Goal: Information Seeking & Learning: Find specific page/section

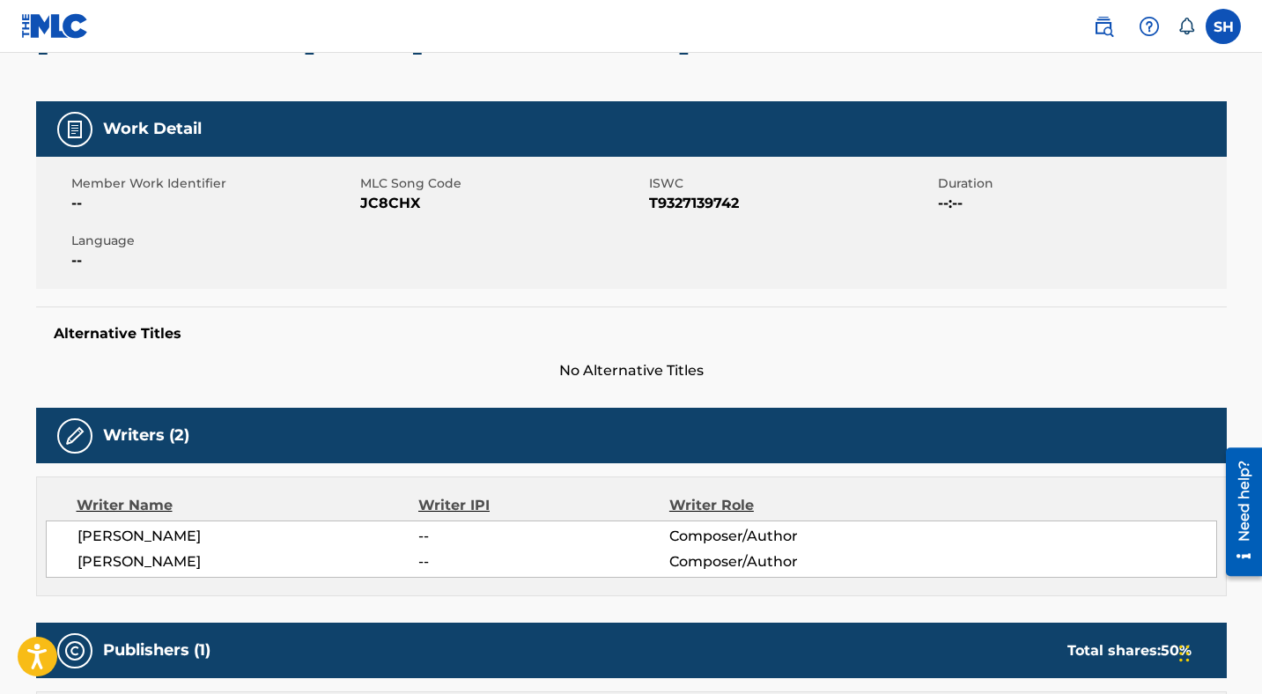
scroll to position [218, 0]
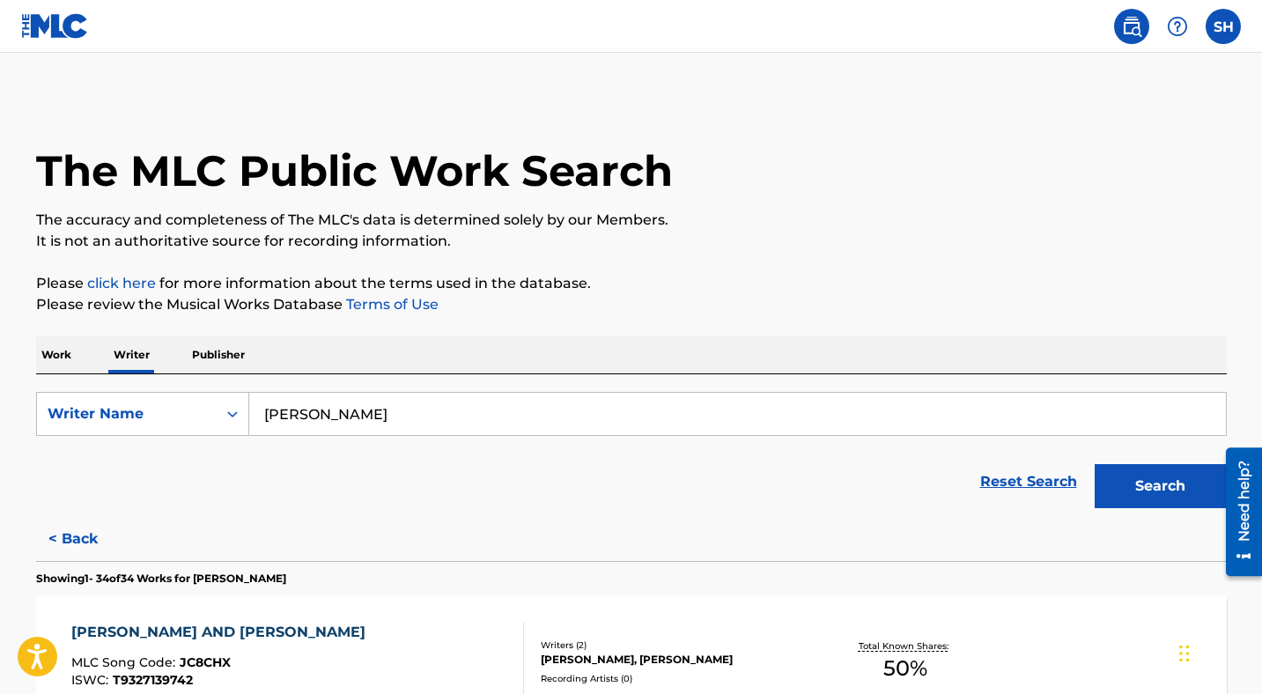
click at [221, 349] on p "Publisher" at bounding box center [218, 354] width 63 height 37
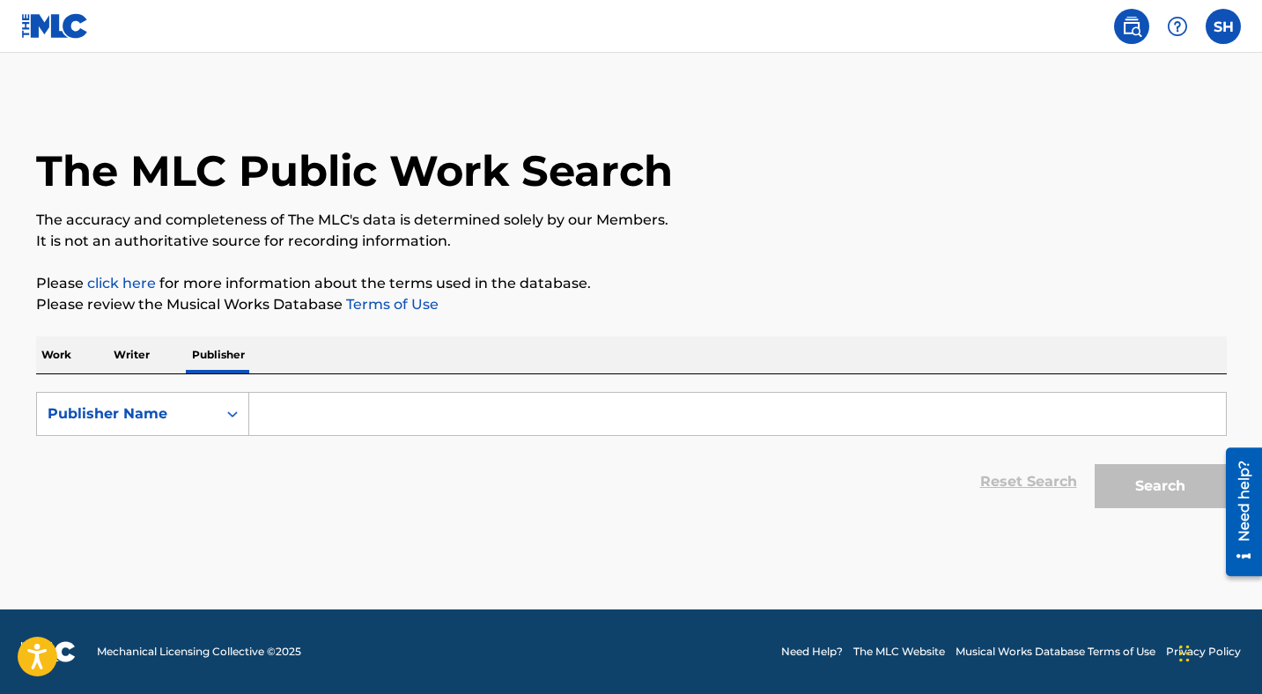
click at [307, 421] on input "Search Form" at bounding box center [737, 414] width 977 height 42
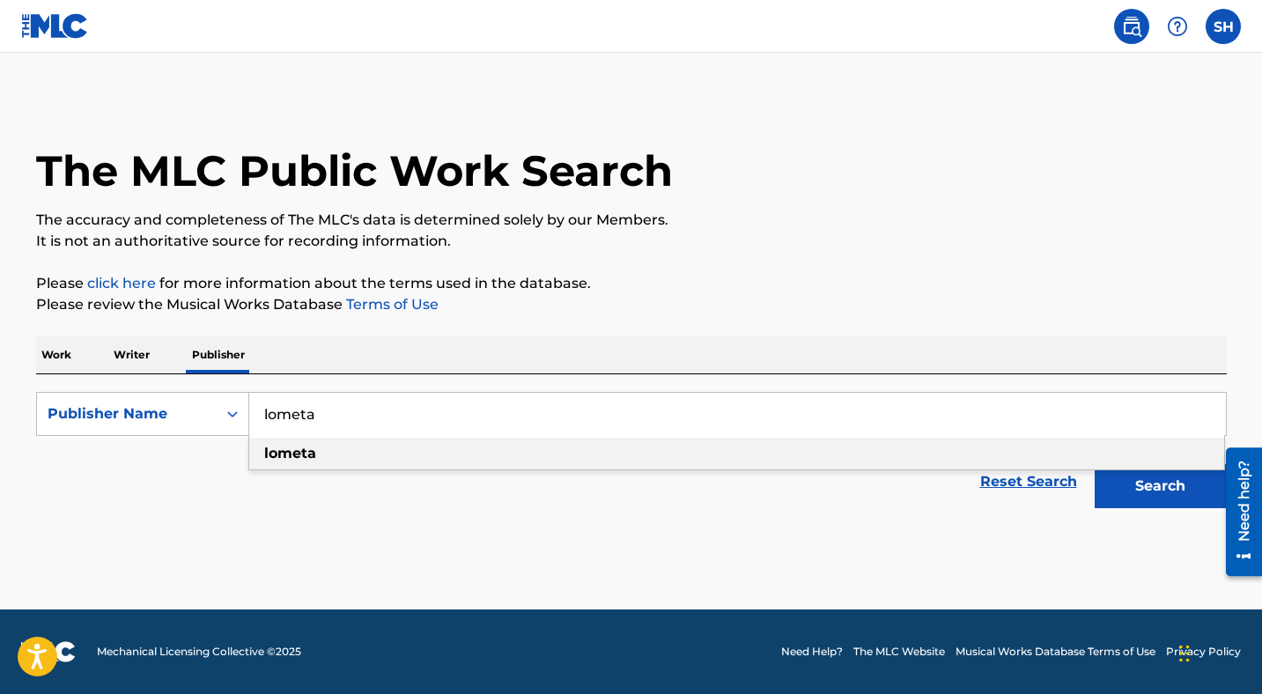
type input "lometa"
click at [332, 454] on div "lometa" at bounding box center [736, 454] width 975 height 32
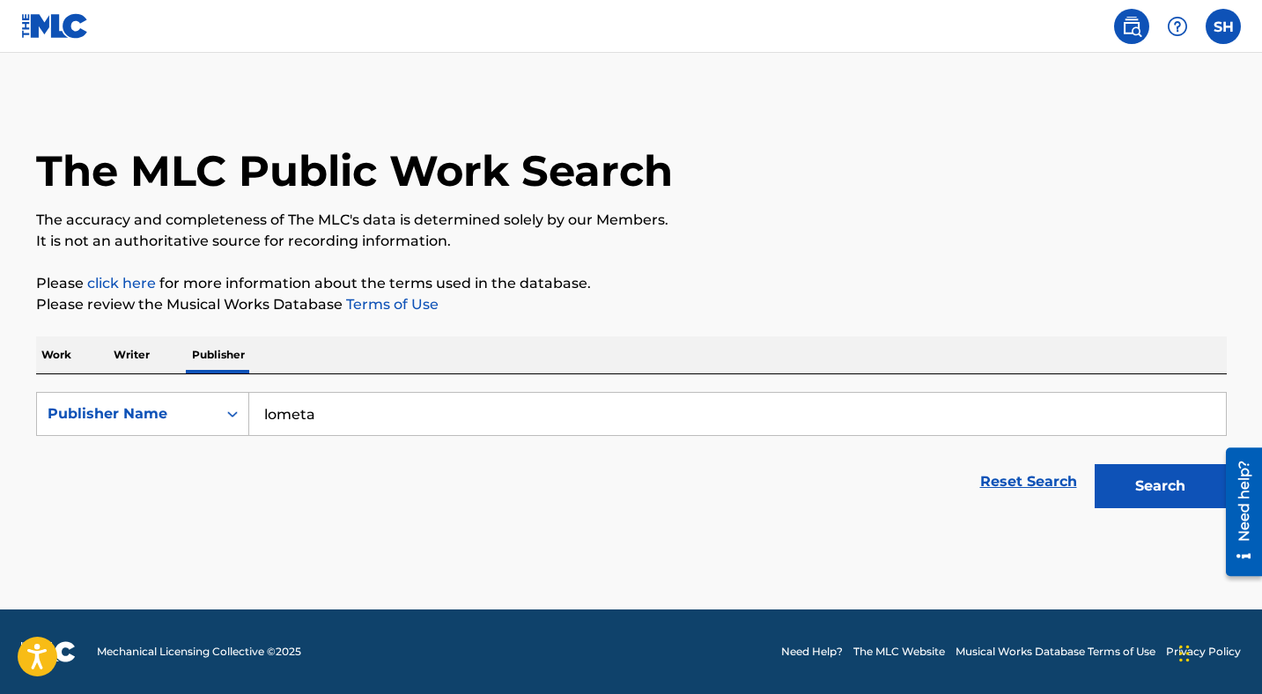
click at [1129, 476] on button "Search" at bounding box center [1161, 486] width 132 height 44
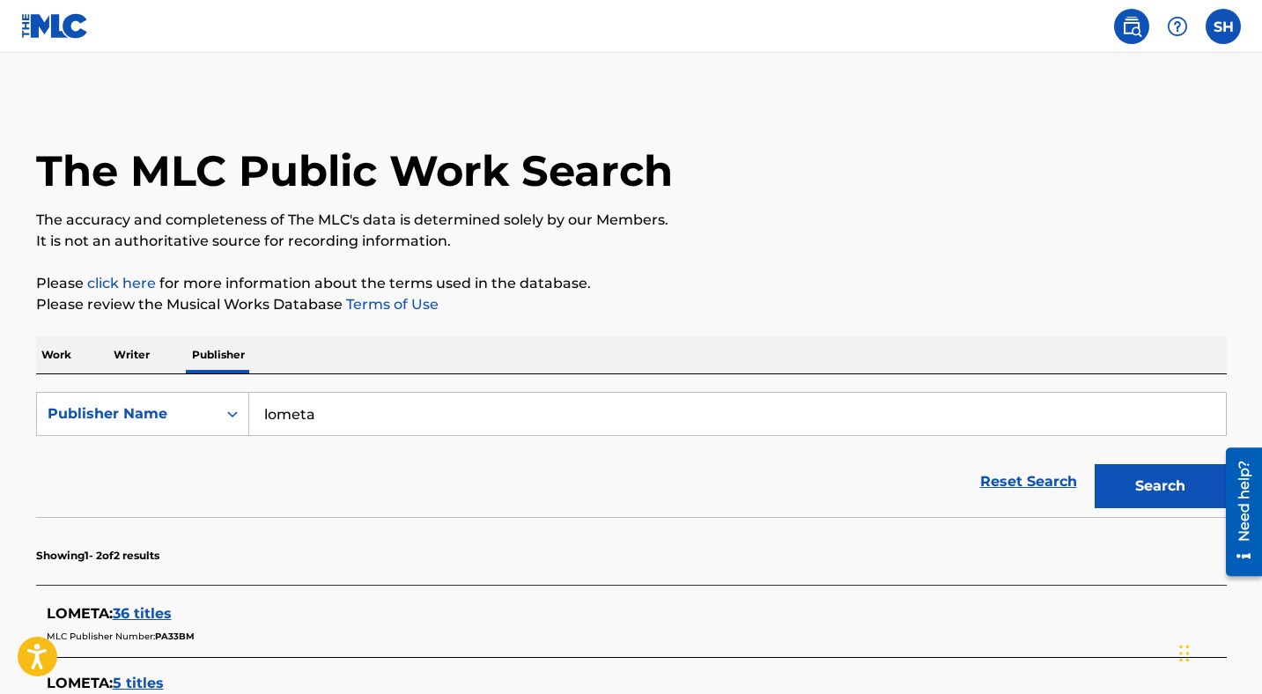
scroll to position [237, 0]
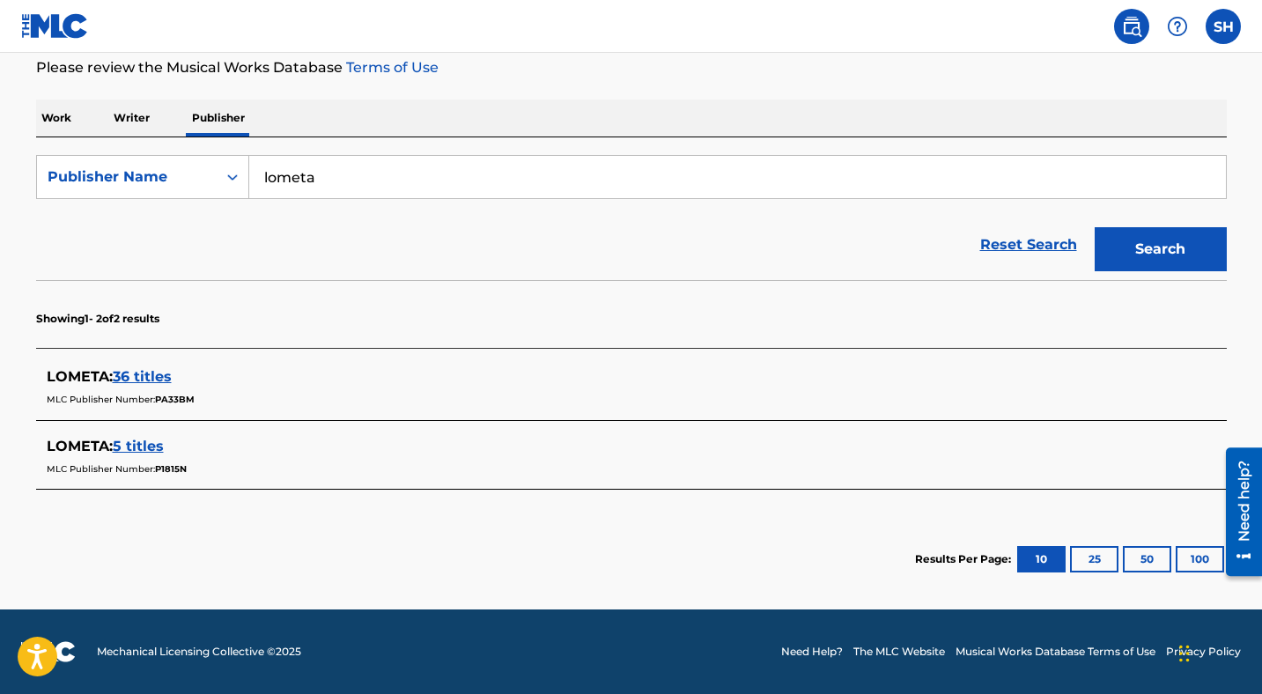
click at [140, 442] on span "5 titles" at bounding box center [138, 446] width 51 height 17
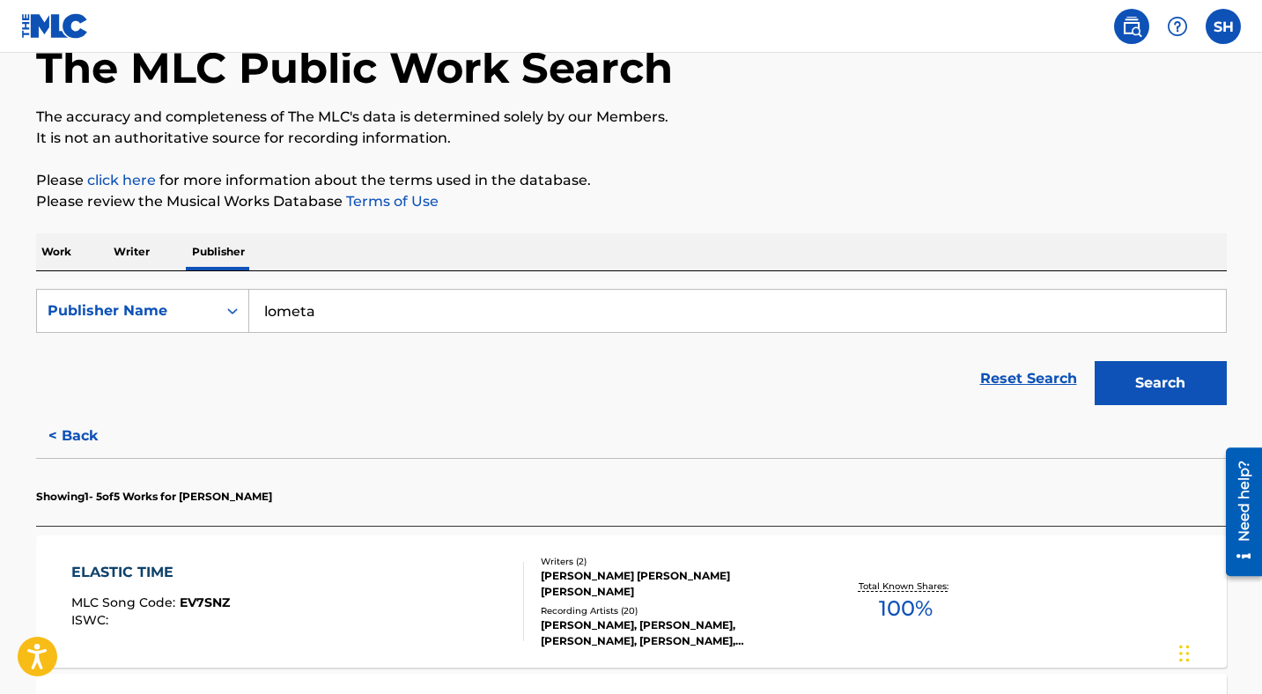
scroll to position [0, 0]
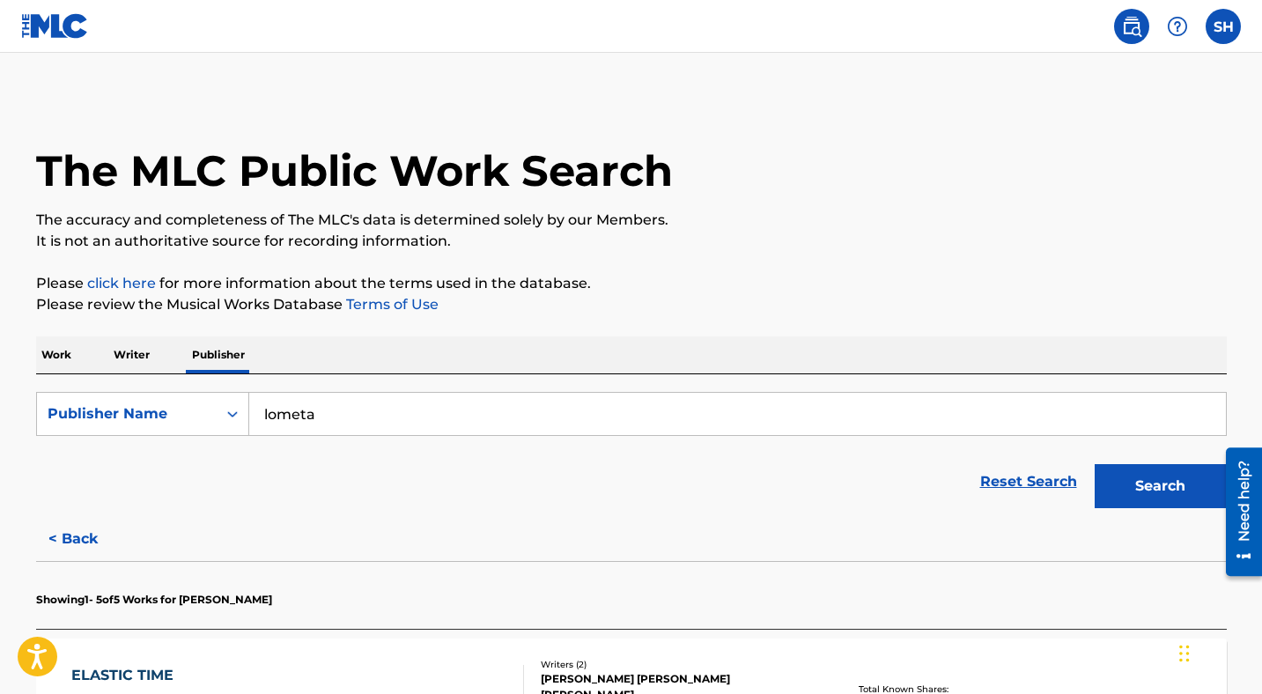
click at [51, 359] on p "Work" at bounding box center [56, 354] width 41 height 37
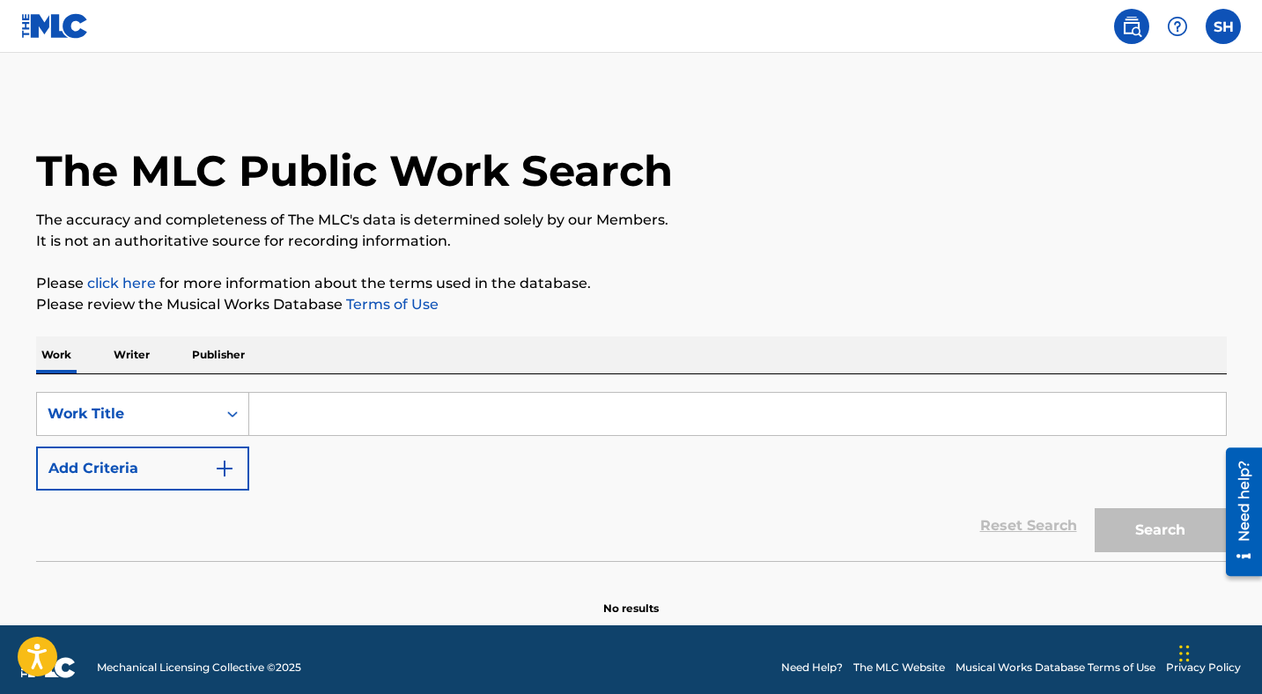
click at [331, 396] on input "Search Form" at bounding box center [737, 414] width 977 height 42
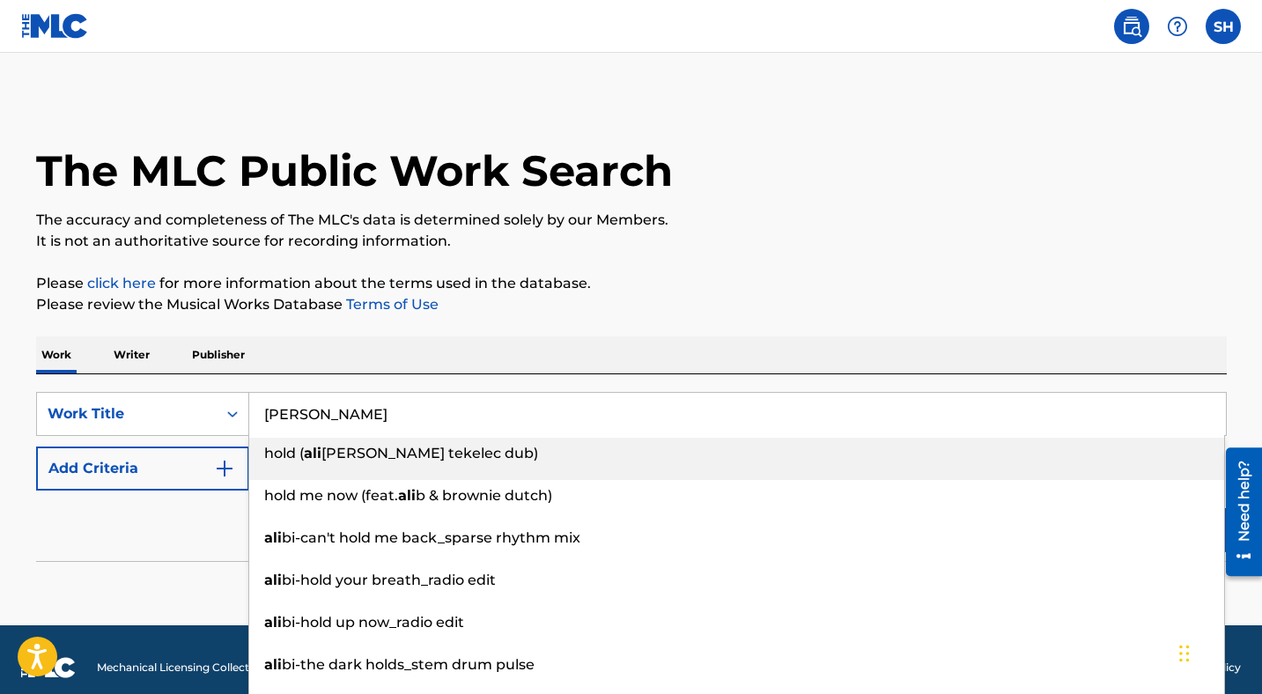
type input "Ali holder"
click at [1095, 508] on button "Search" at bounding box center [1161, 530] width 132 height 44
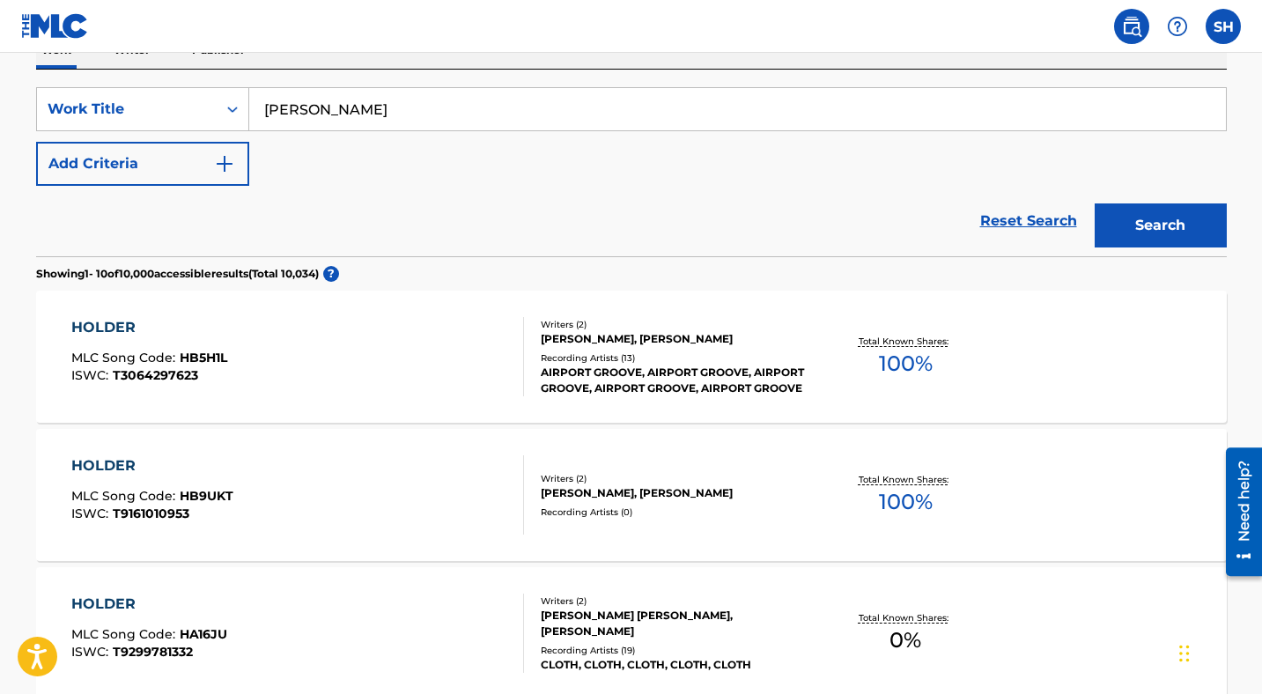
scroll to position [307, 0]
